Goal: Share content: Share content

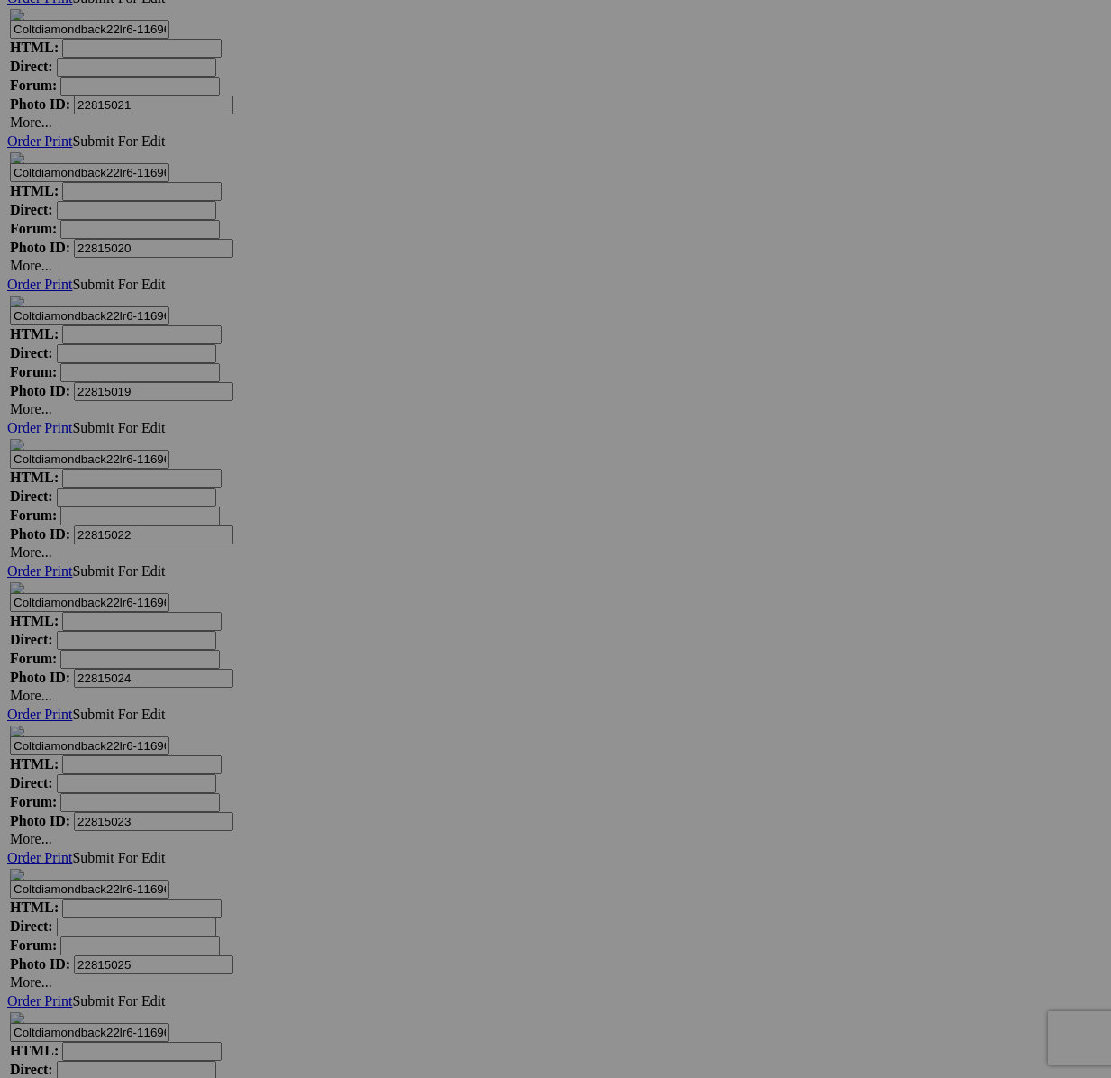
scroll to position [18674, 0]
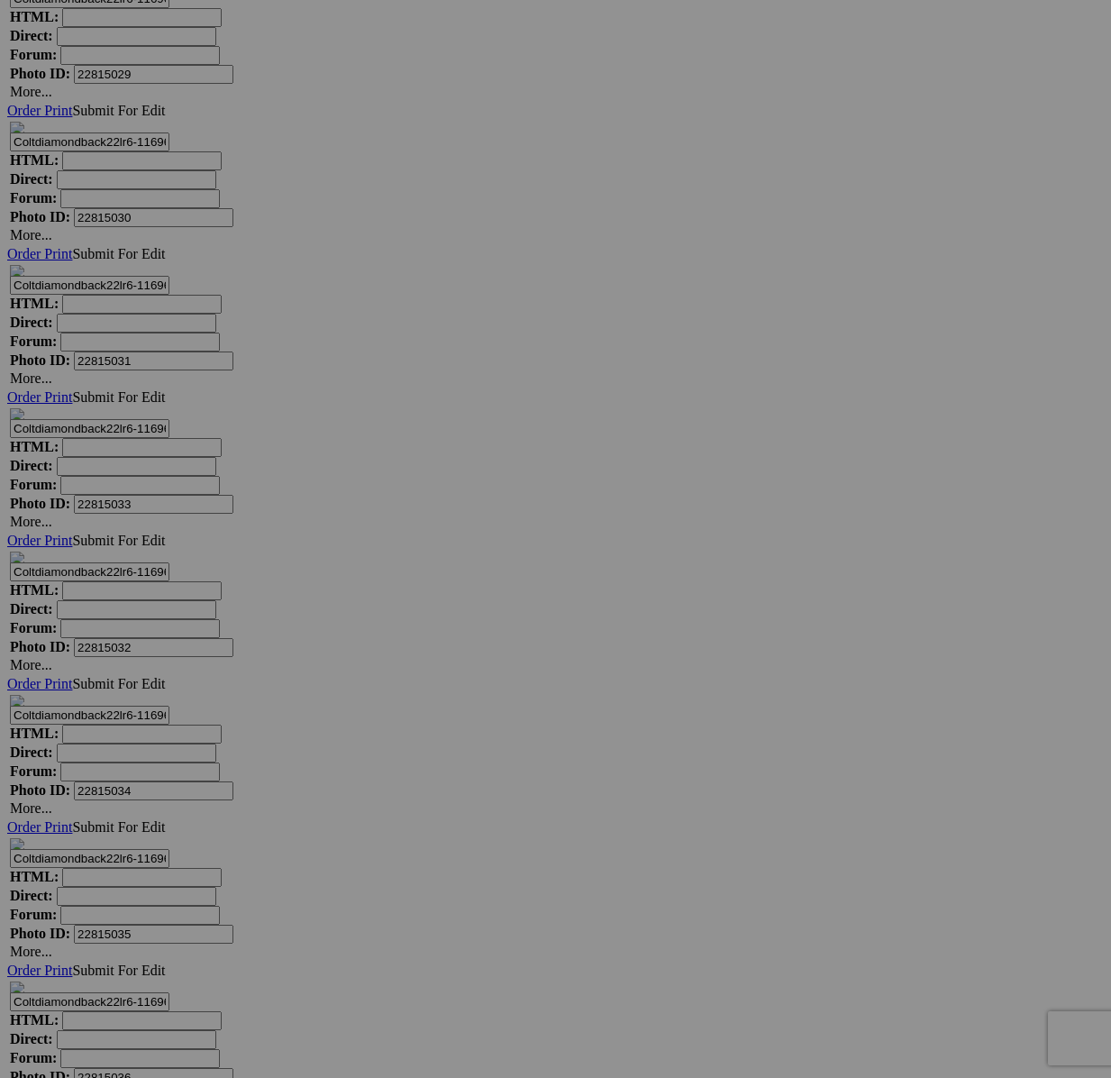
scroll to position [20272, 0]
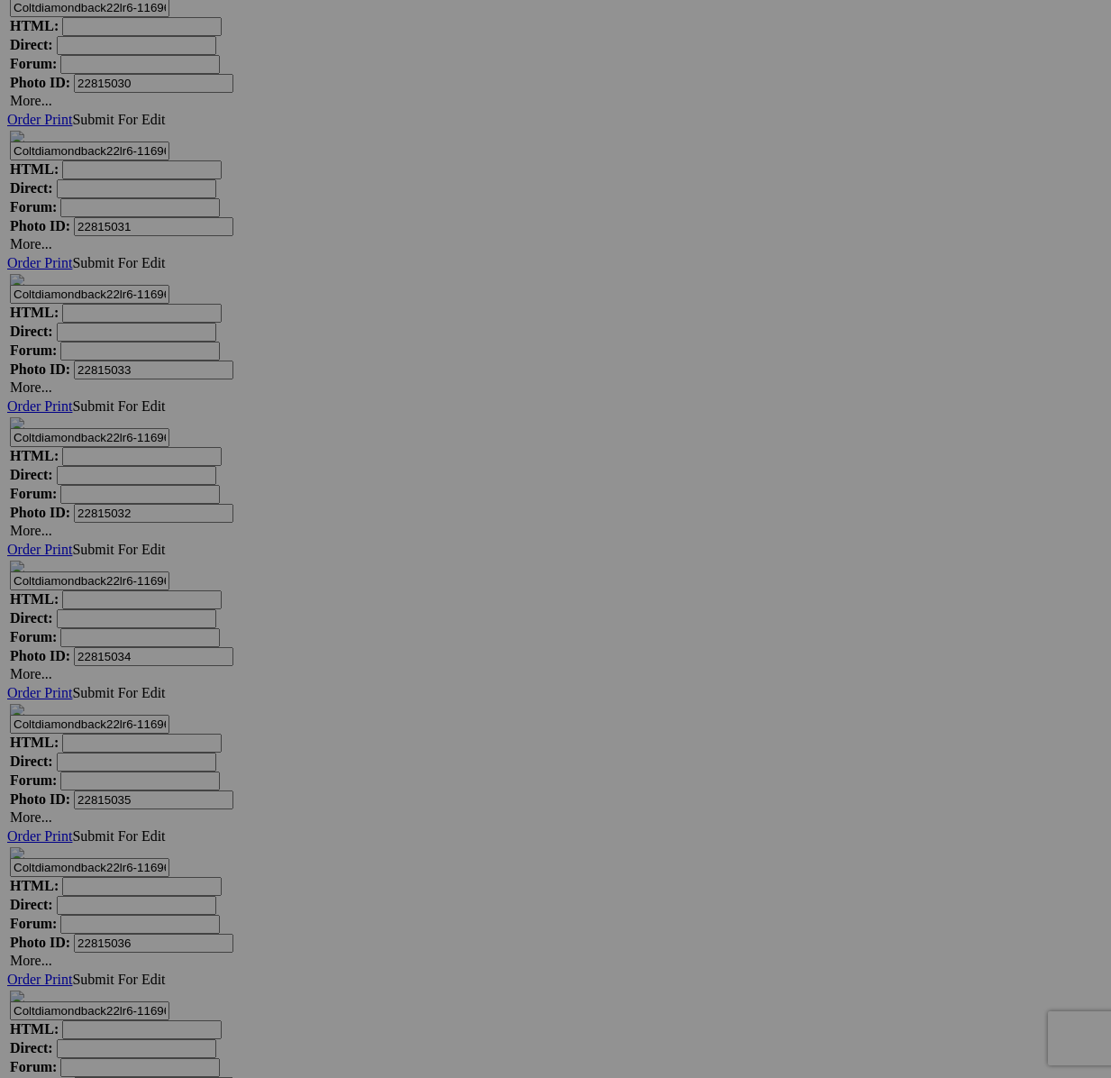
type textarea "<!-- [DOMAIN_NAME] image hosting. HTML Bulk Share code Starts Here --> <div sty…"
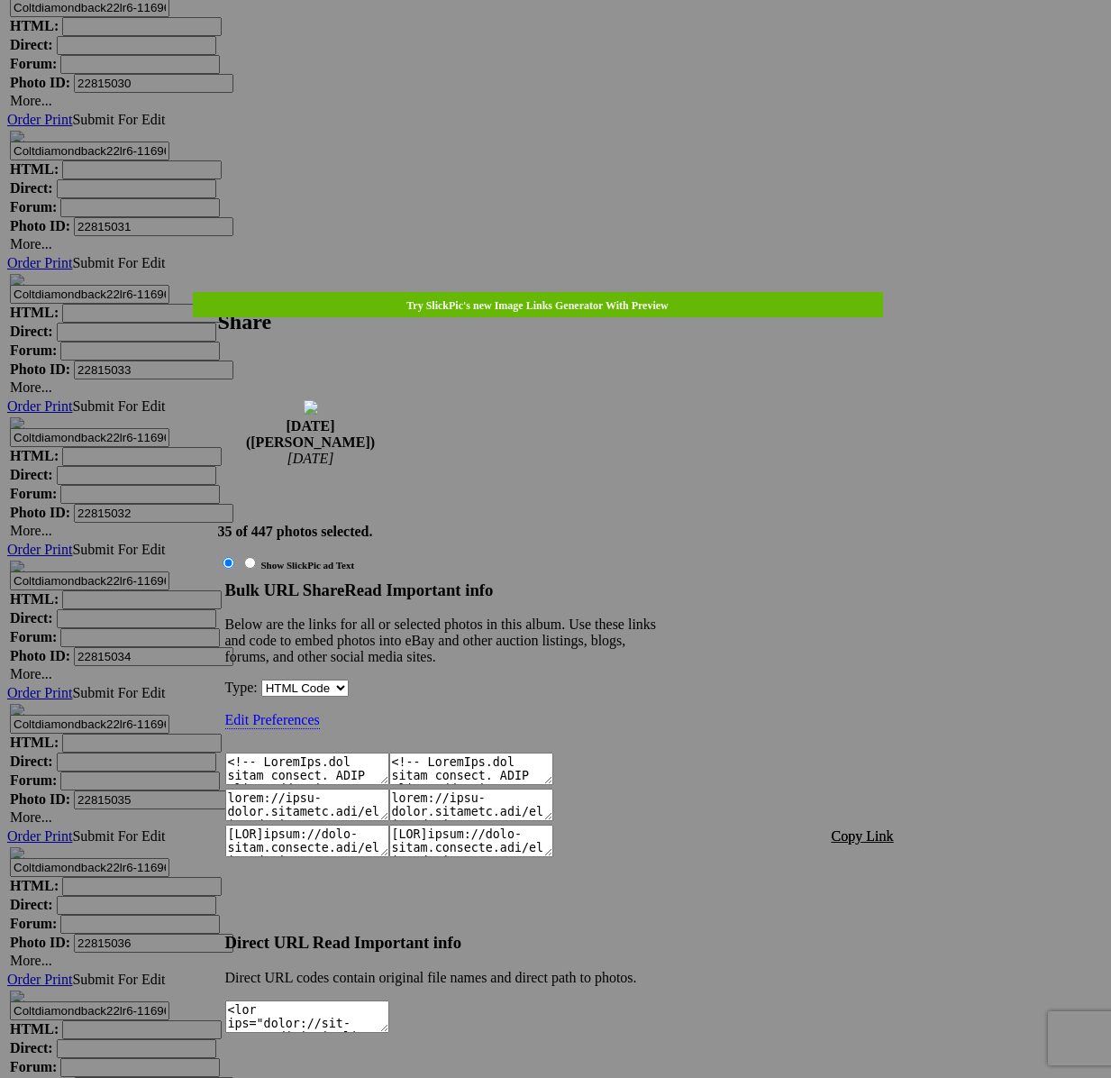
click at [851, 828] on span "Copy Link" at bounding box center [863, 835] width 62 height 15
click at [582, 48] on div at bounding box center [555, 539] width 1111 height 1078
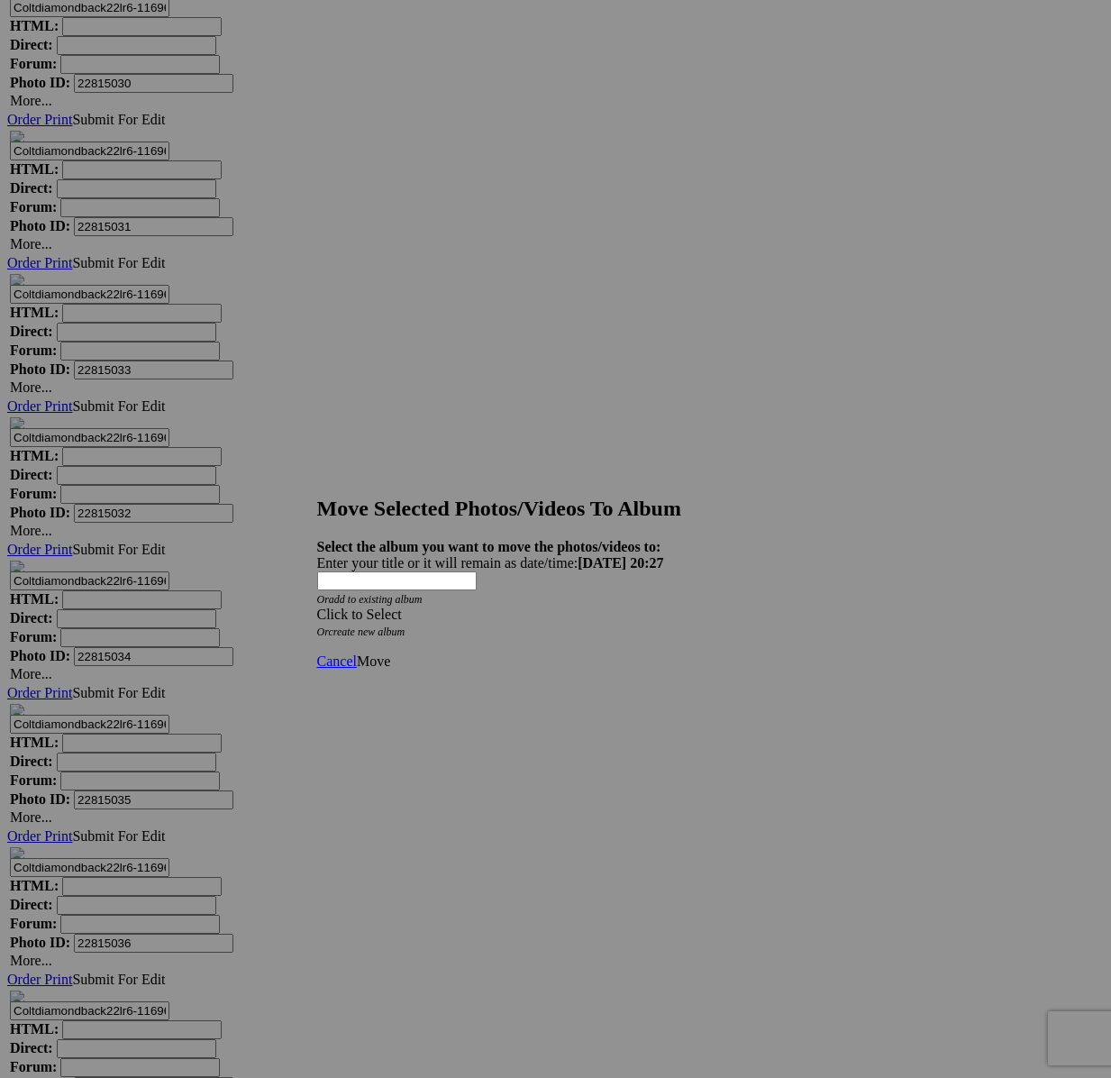
click at [317, 607] on span at bounding box center [317, 614] width 0 height 15
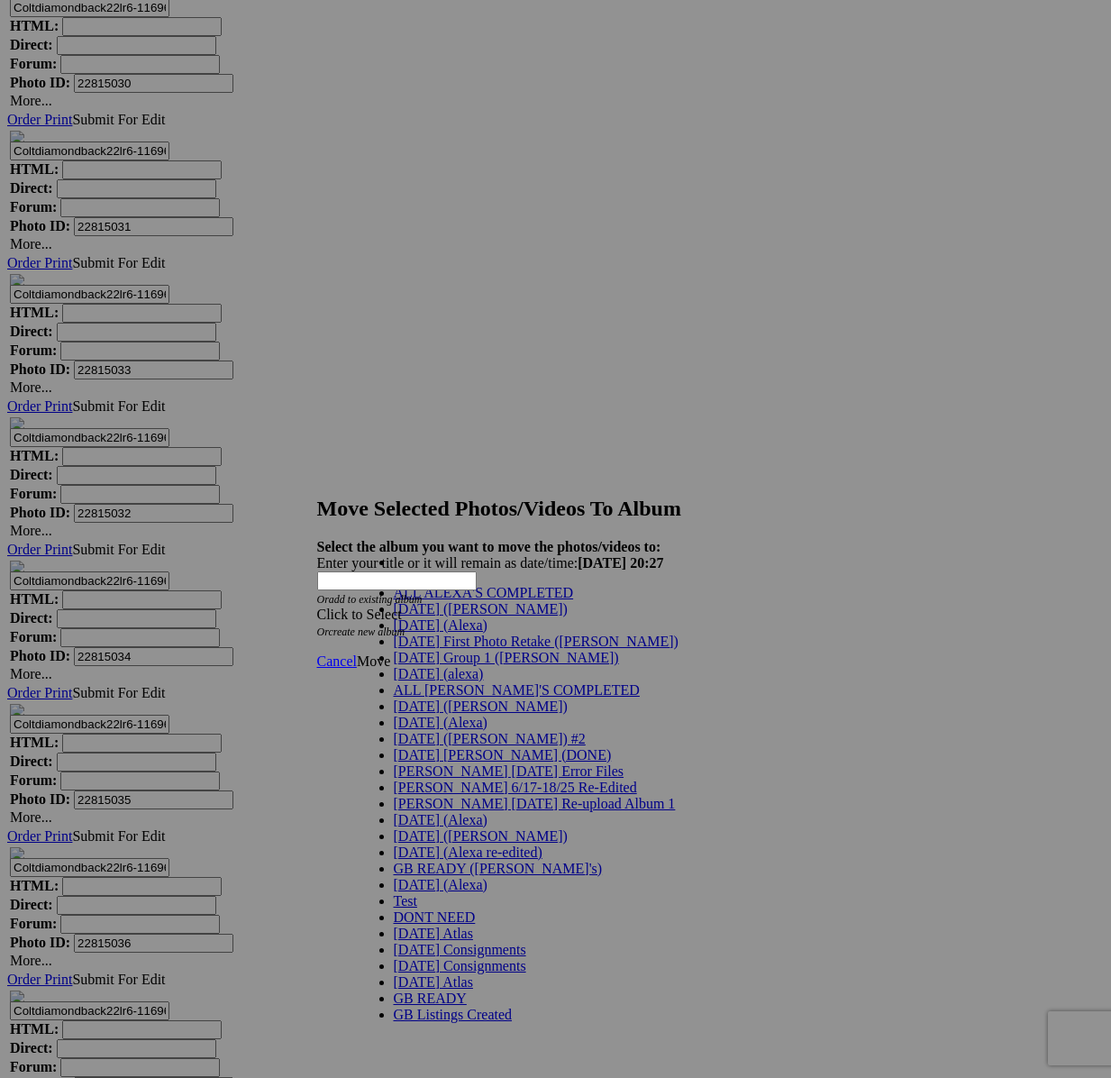
click at [441, 616] on link "[DATE] ([PERSON_NAME])" at bounding box center [481, 608] width 174 height 15
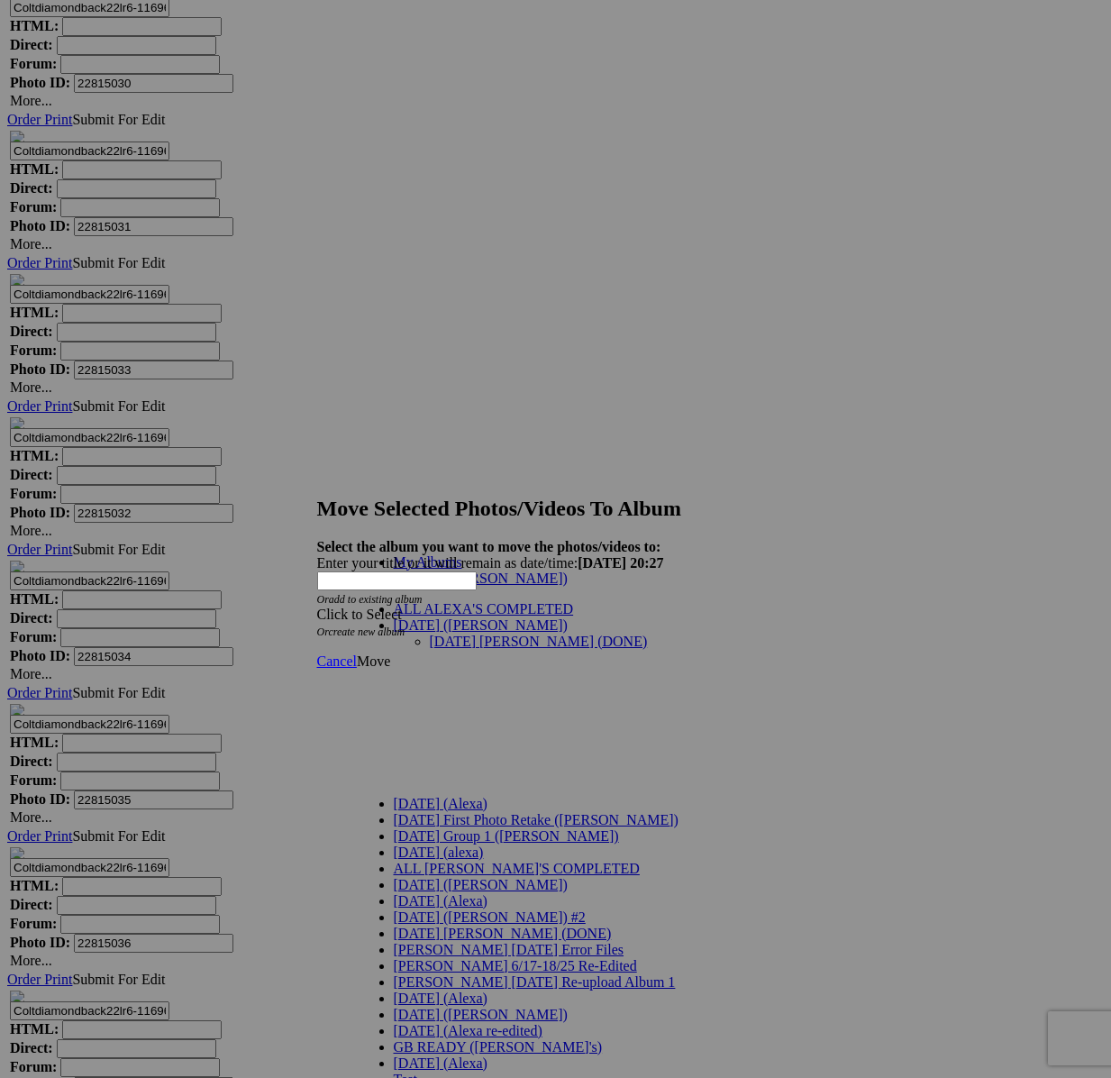
drag, startPoint x: 600, startPoint y: 623, endPoint x: 634, endPoint y: 622, distance: 33.4
click at [599, 634] on link "[DATE] [PERSON_NAME] (DONE)" at bounding box center [539, 641] width 218 height 15
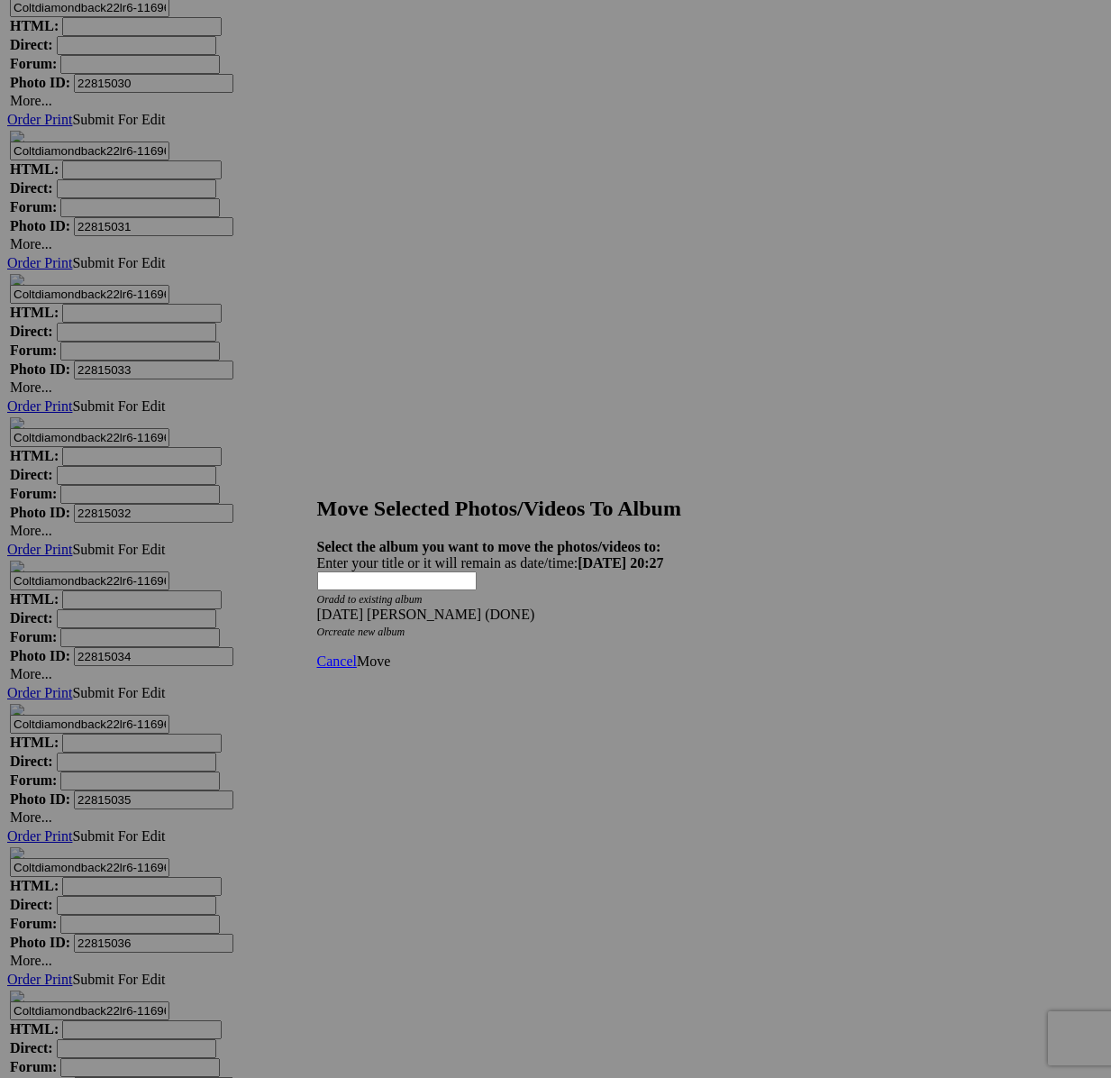
click at [390, 653] on span "Move" at bounding box center [373, 660] width 33 height 15
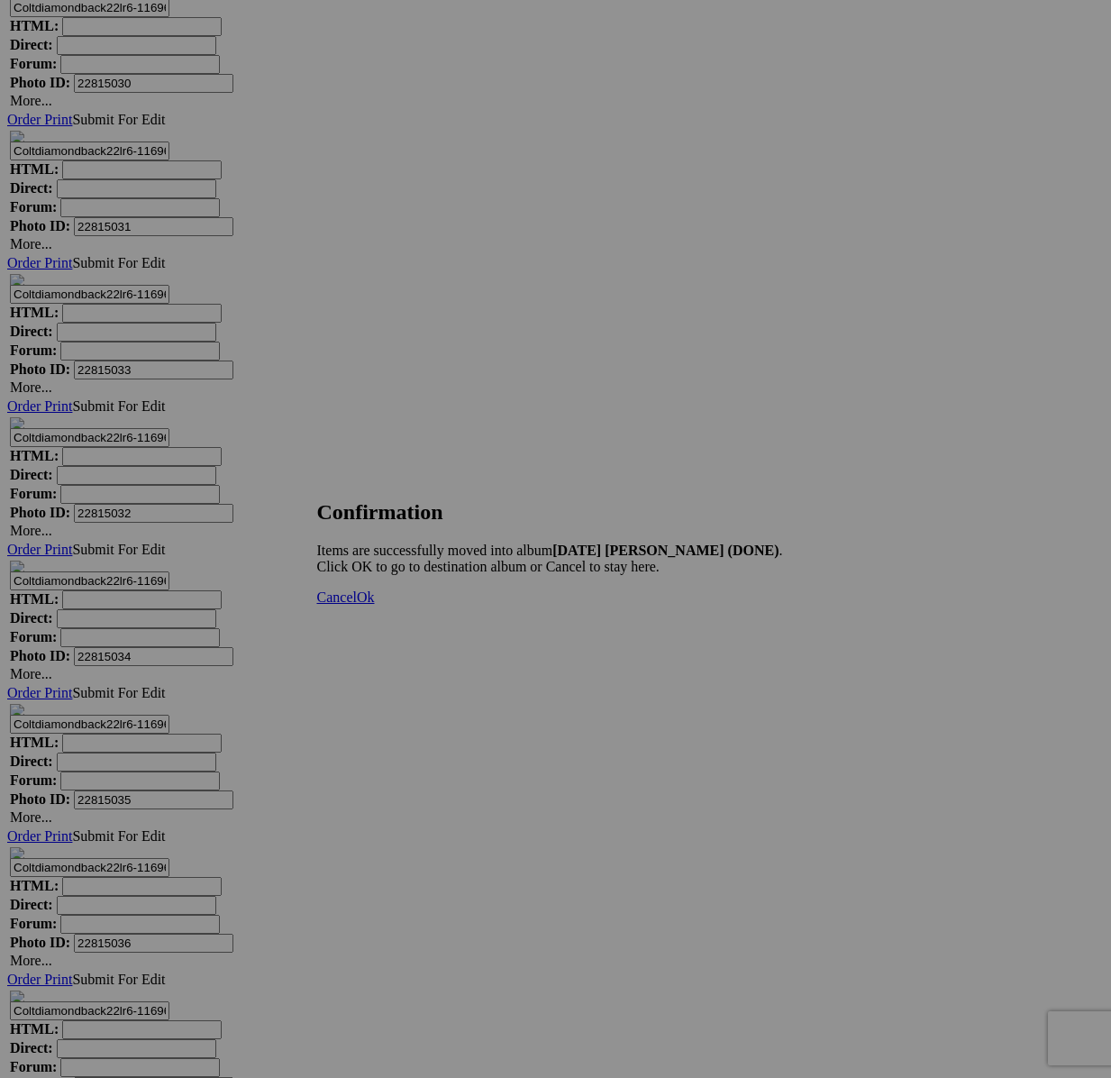
click at [357, 605] on span "Cancel" at bounding box center [337, 596] width 40 height 15
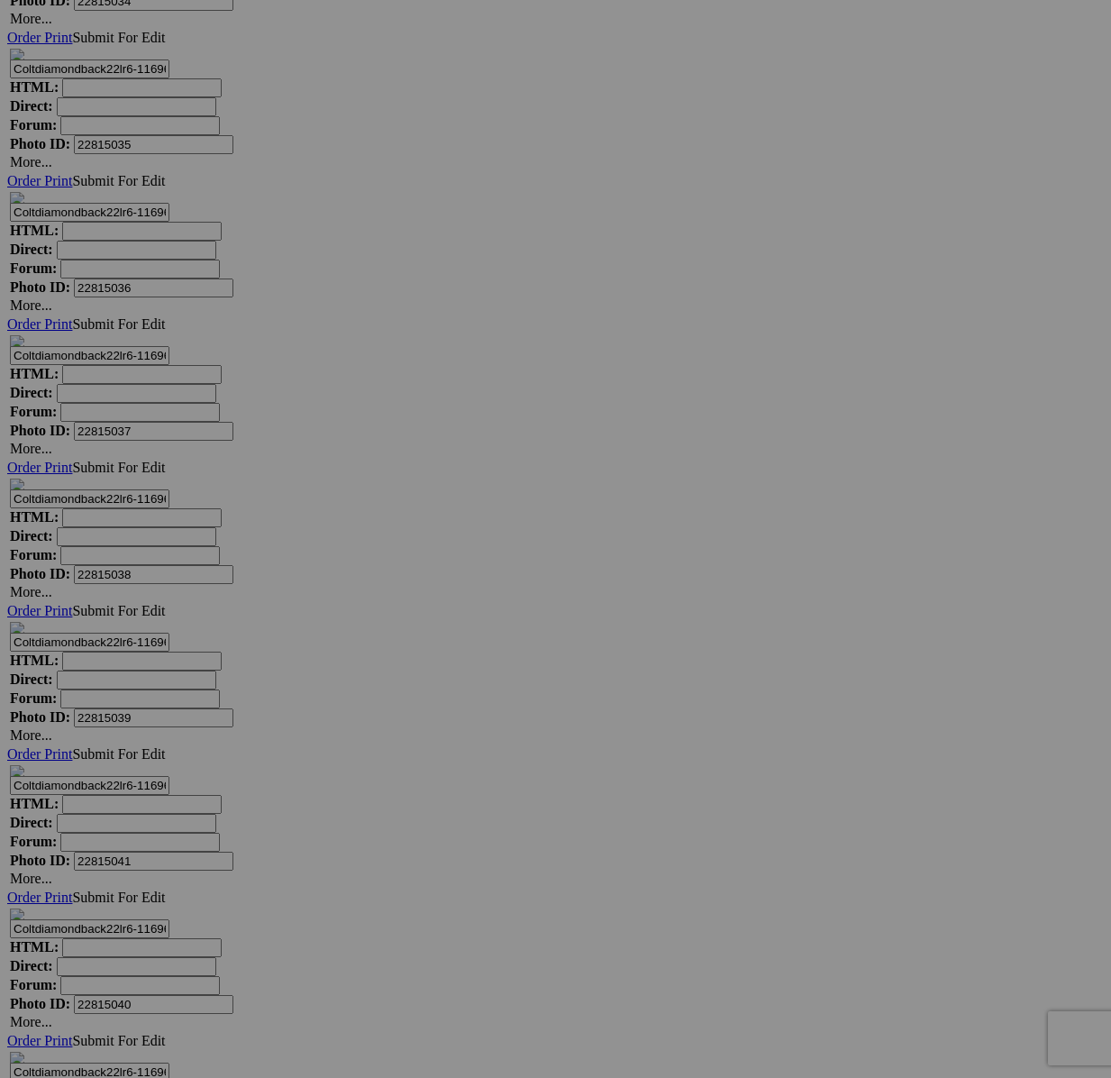
scroll to position [20903, 0]
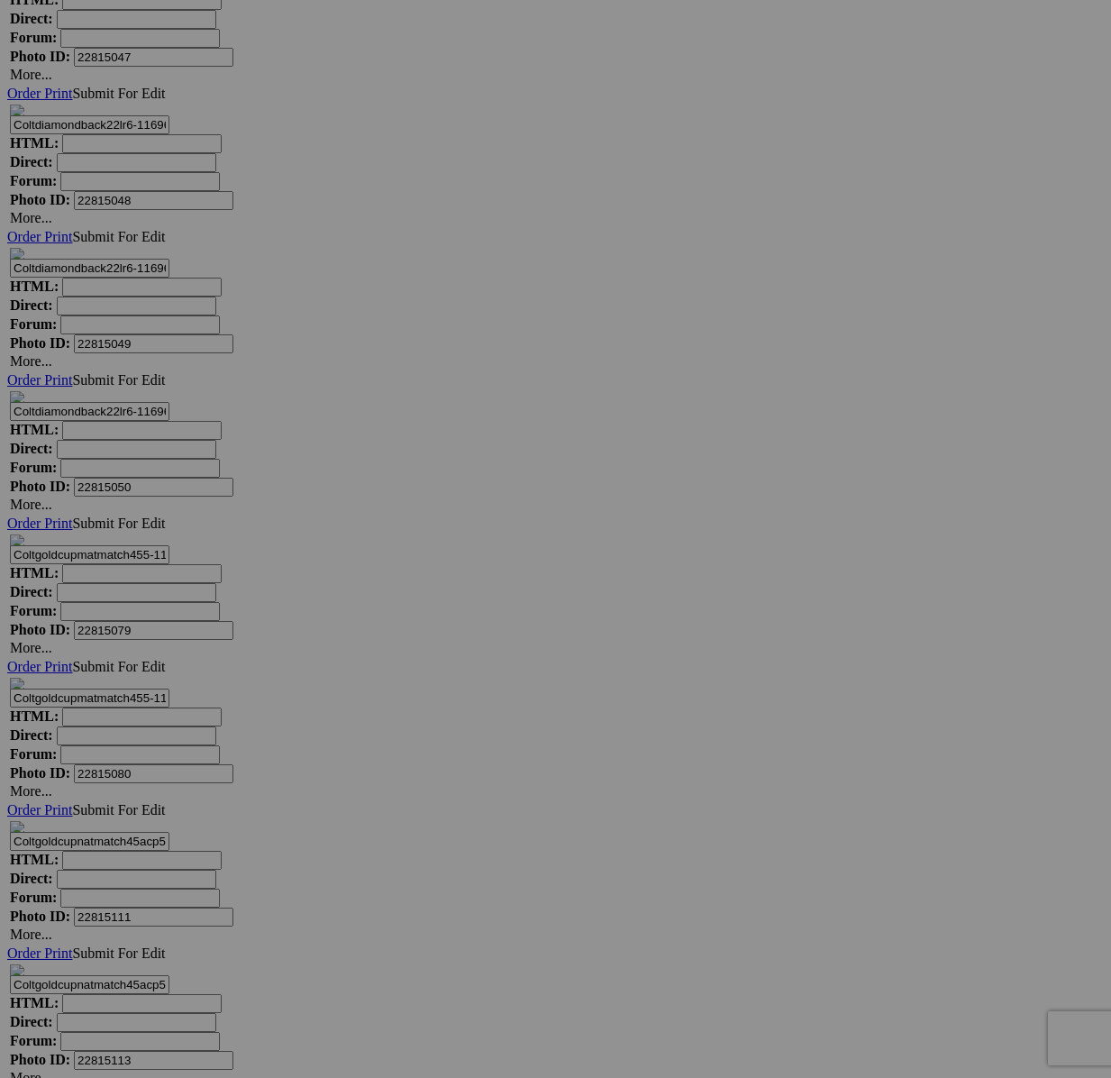
scroll to position [23219, 0]
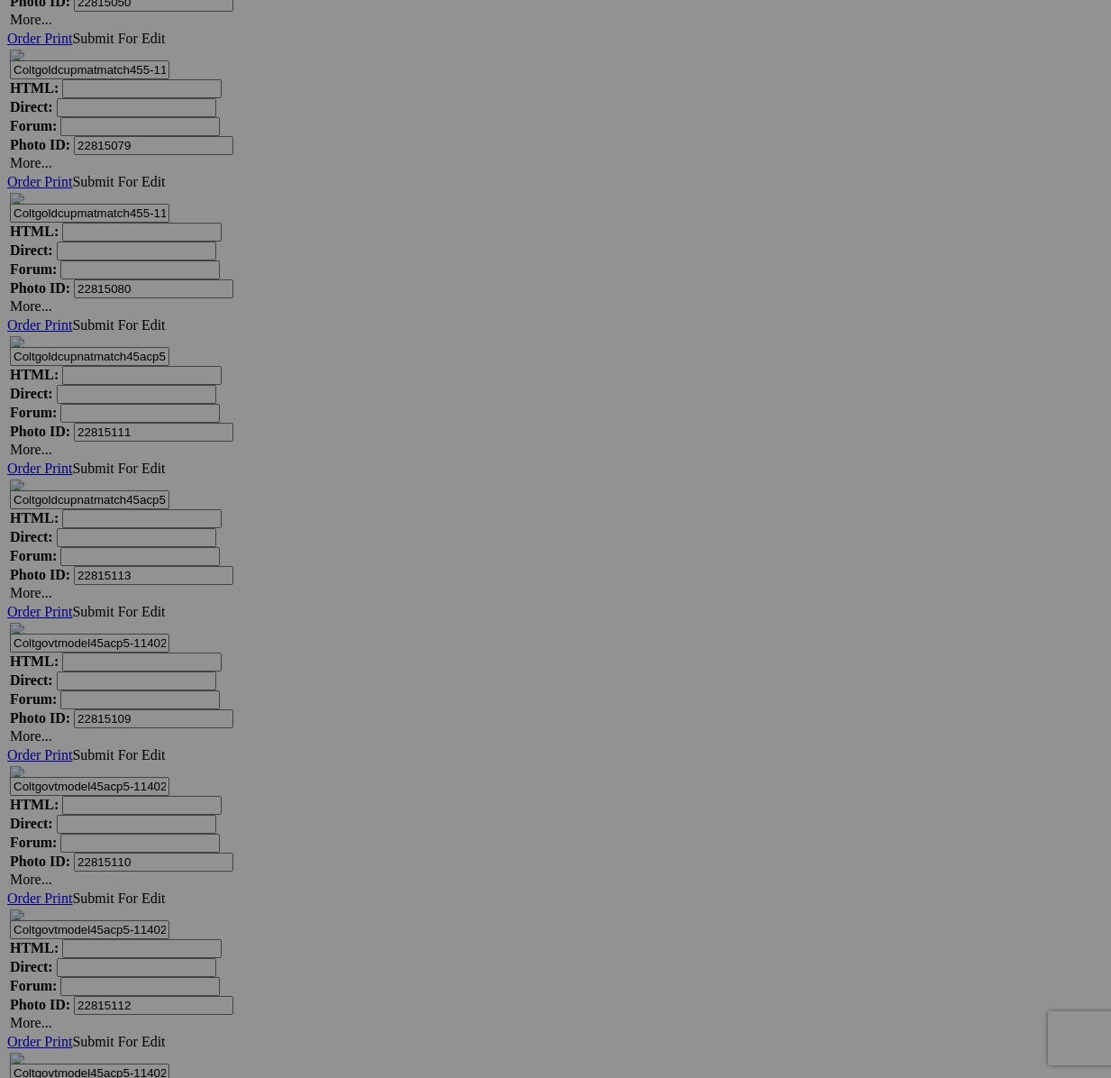
type textarea "<!-- [DOMAIN_NAME] image hosting. HTML Bulk Share code Starts Here --> <div sty…"
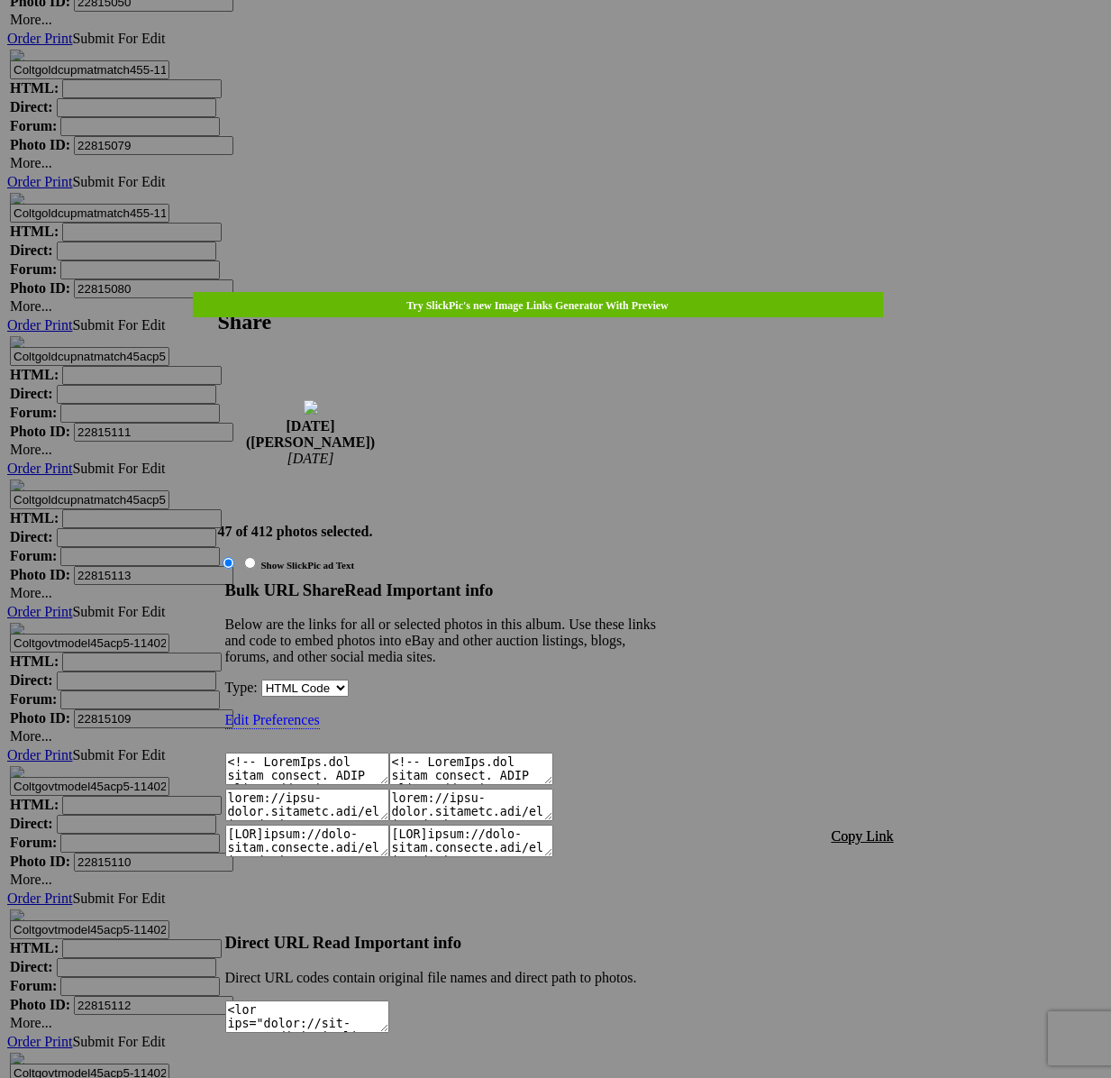
click at [857, 828] on span "Copy Link" at bounding box center [863, 835] width 62 height 15
click at [561, 43] on div at bounding box center [555, 539] width 1111 height 1078
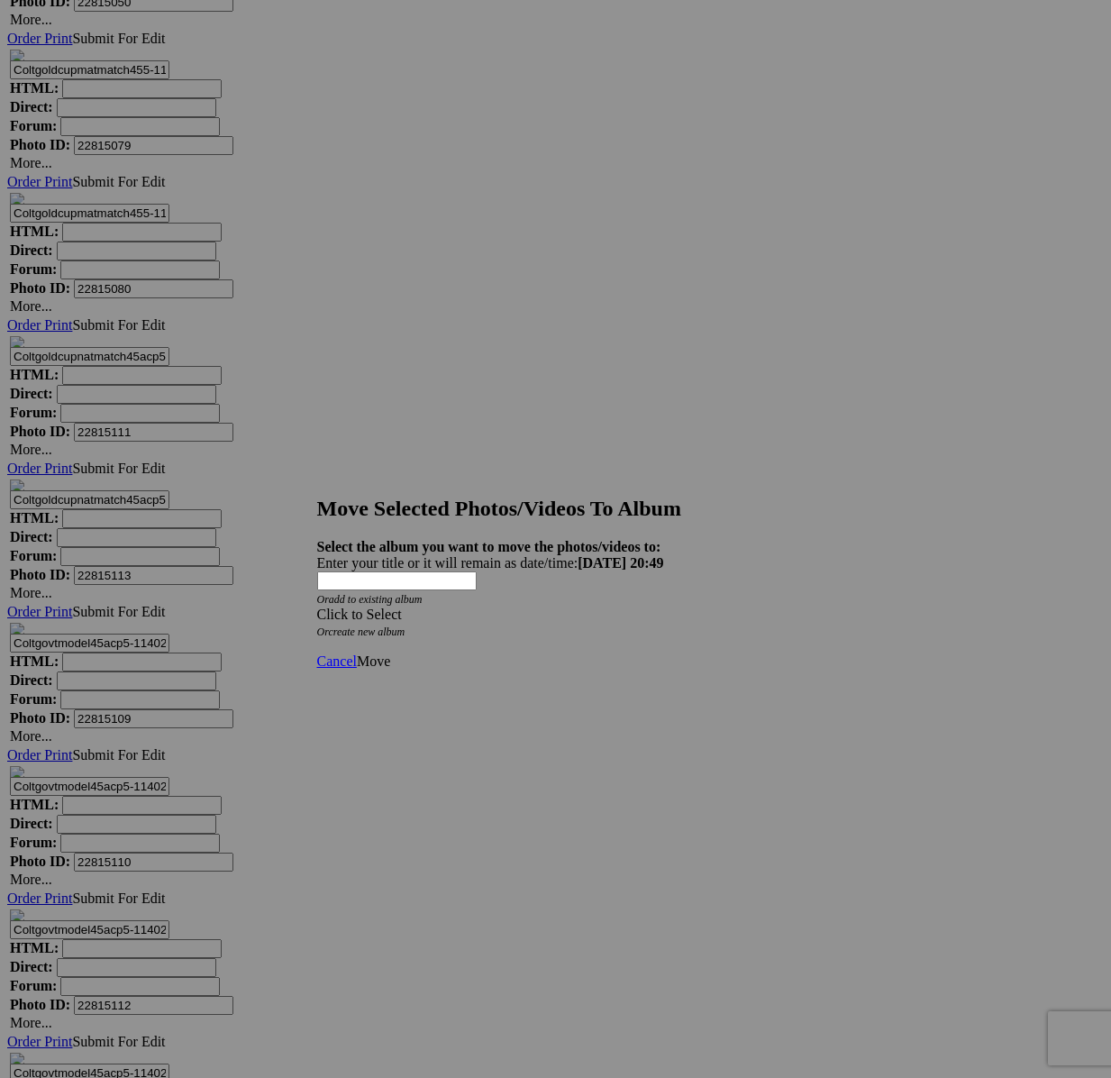
click at [578, 607] on div "Click to Select" at bounding box center [556, 615] width 478 height 16
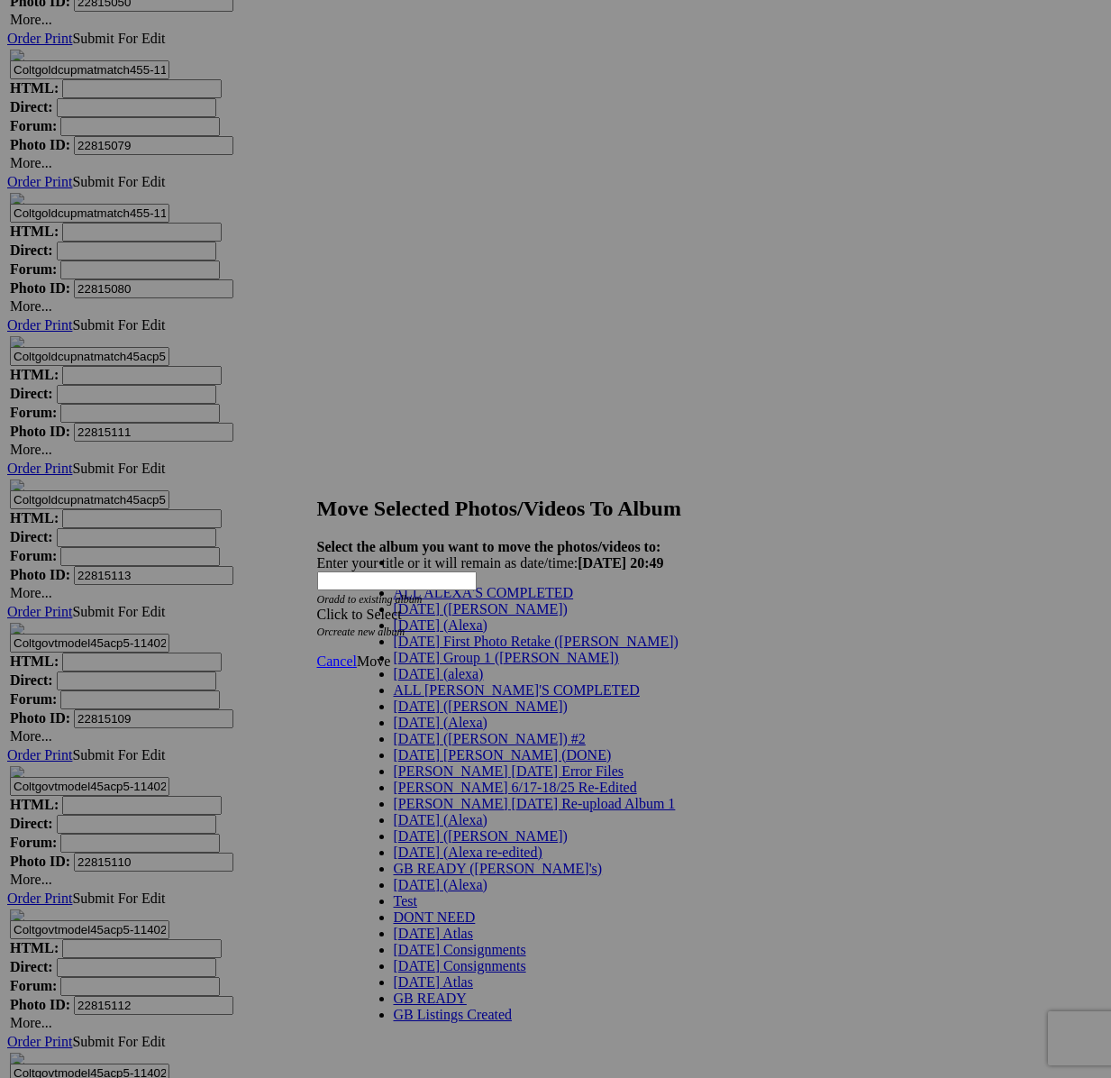
click at [500, 616] on link "[DATE] ([PERSON_NAME])" at bounding box center [481, 608] width 174 height 15
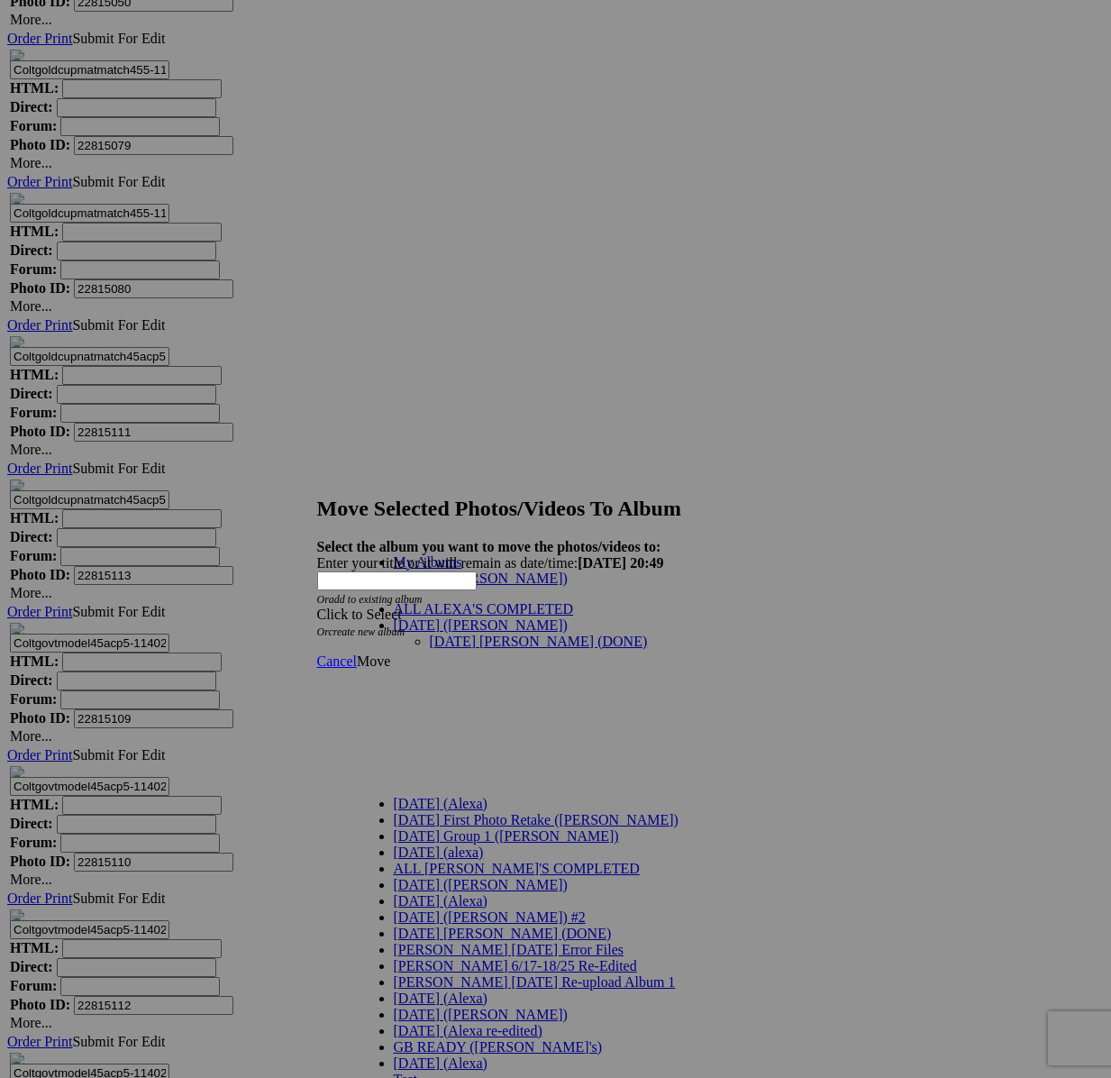
click at [498, 634] on link "[DATE] [PERSON_NAME] (DONE)" at bounding box center [539, 641] width 218 height 15
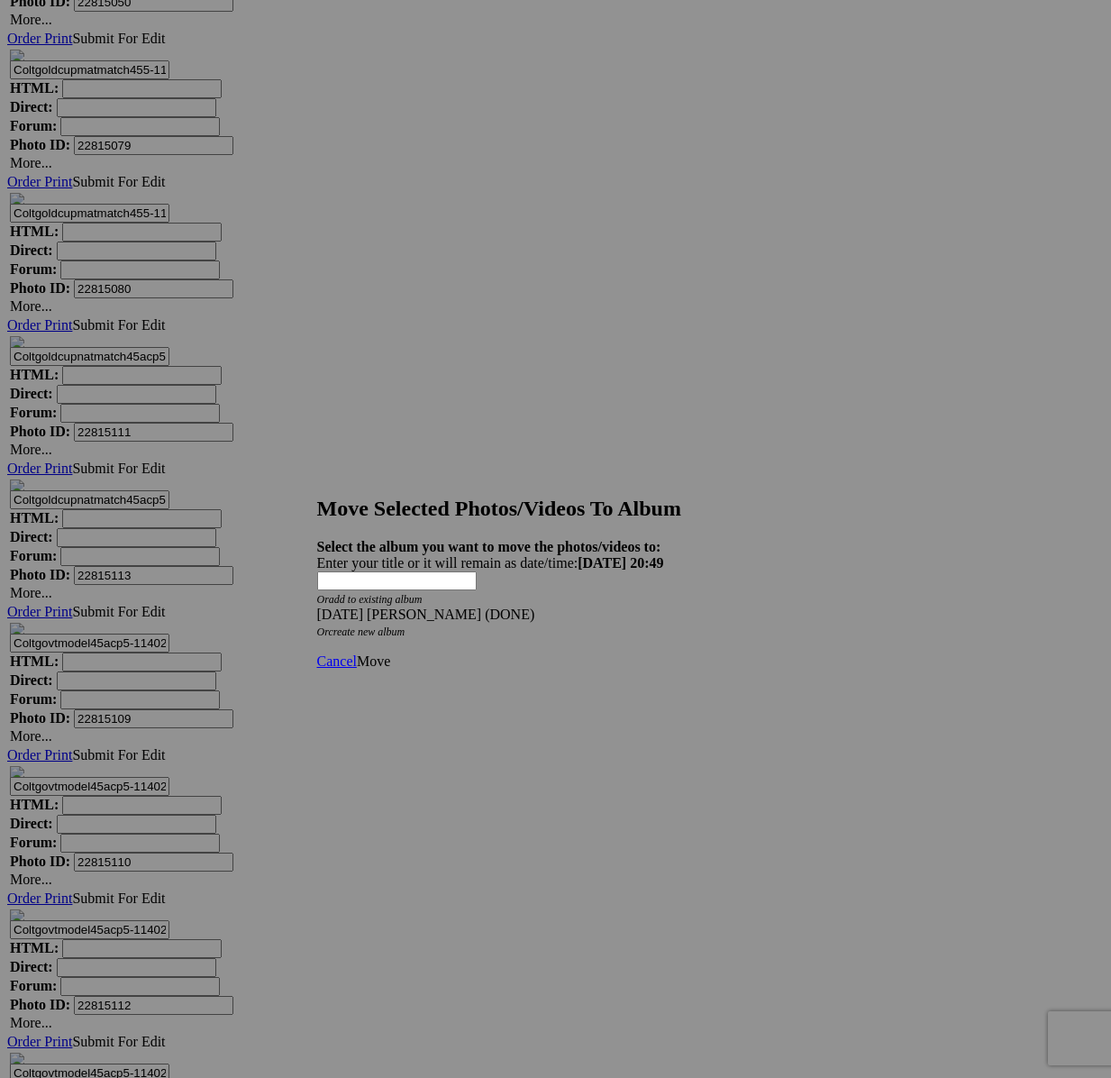
click at [390, 653] on span "Move" at bounding box center [373, 660] width 33 height 15
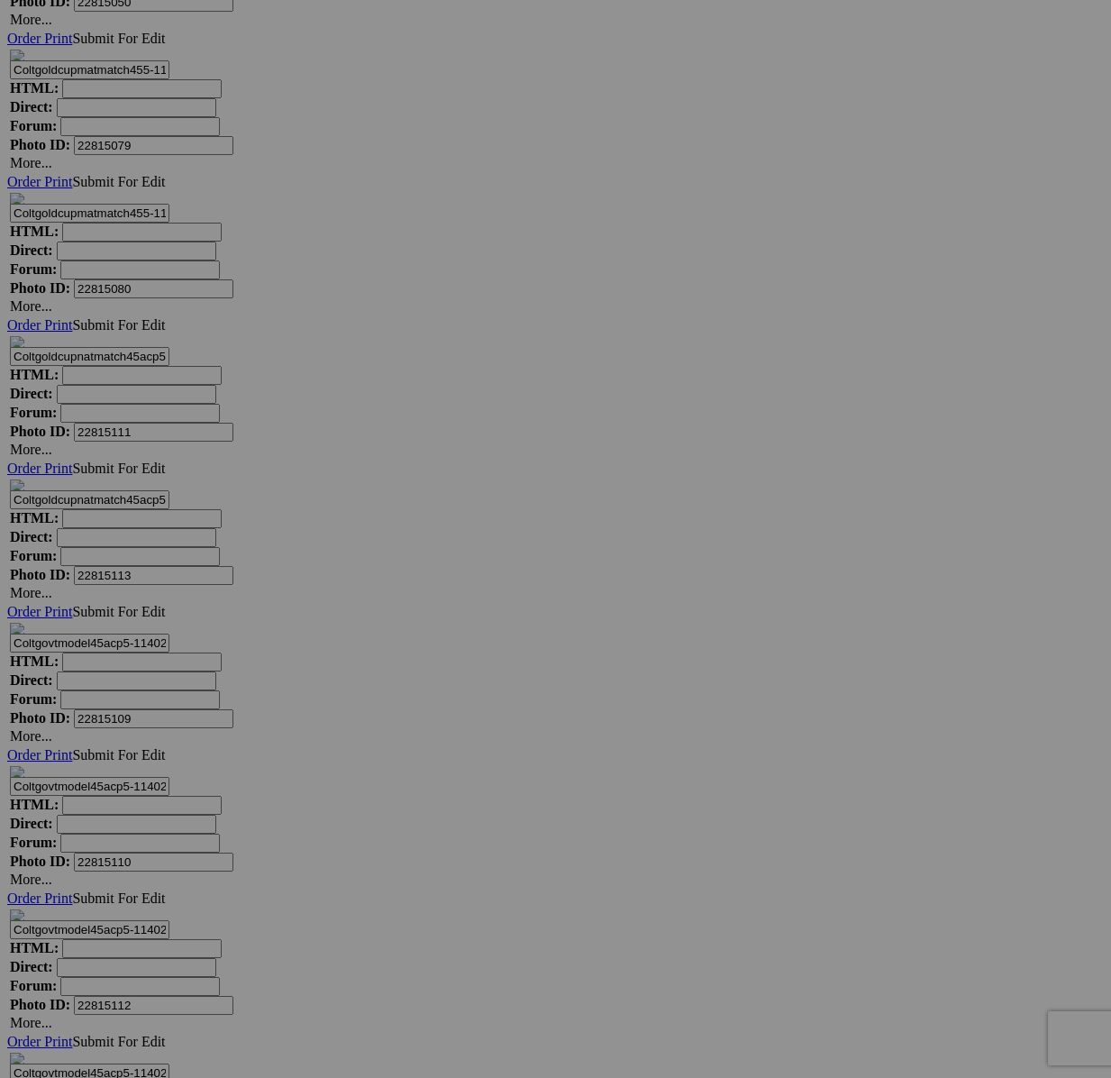
scroll to position [20472, 0]
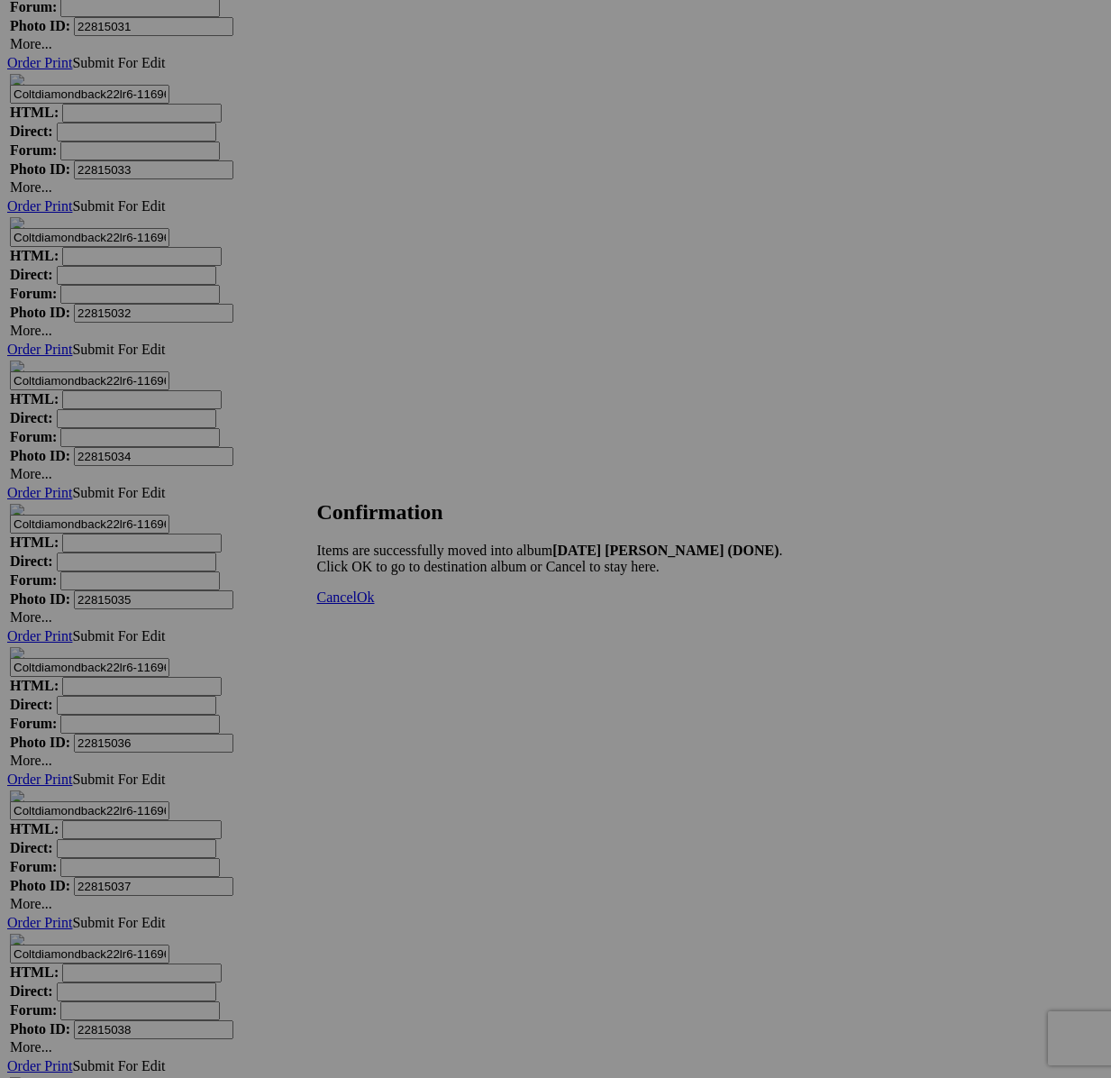
click at [357, 605] on span "Cancel" at bounding box center [337, 596] width 40 height 15
